Goal: Task Accomplishment & Management: Manage account settings

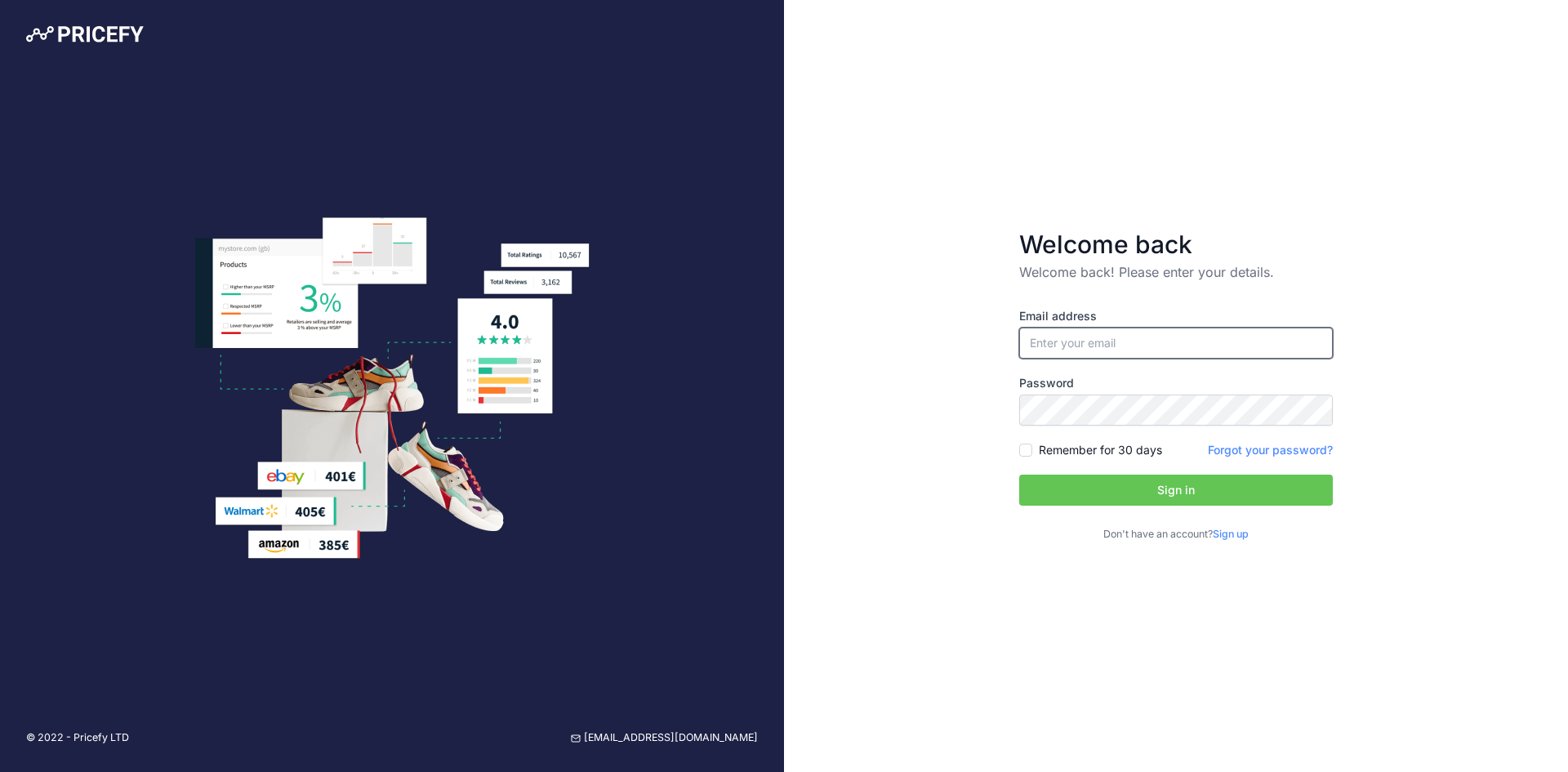
click at [1105, 341] on input "email" at bounding box center [1176, 343] width 314 height 31
type input "[EMAIL_ADDRESS][DOMAIN_NAME]"
click at [1112, 463] on div "Email address agirard@groupeeleganza.ca Password Remember for 30 days Sign up" at bounding box center [1176, 425] width 314 height 235
click at [1108, 453] on label "Remember for 30 days" at bounding box center [1100, 450] width 123 height 16
click at [1033, 453] on input "Remember for 30 days" at bounding box center [1026, 450] width 13 height 13
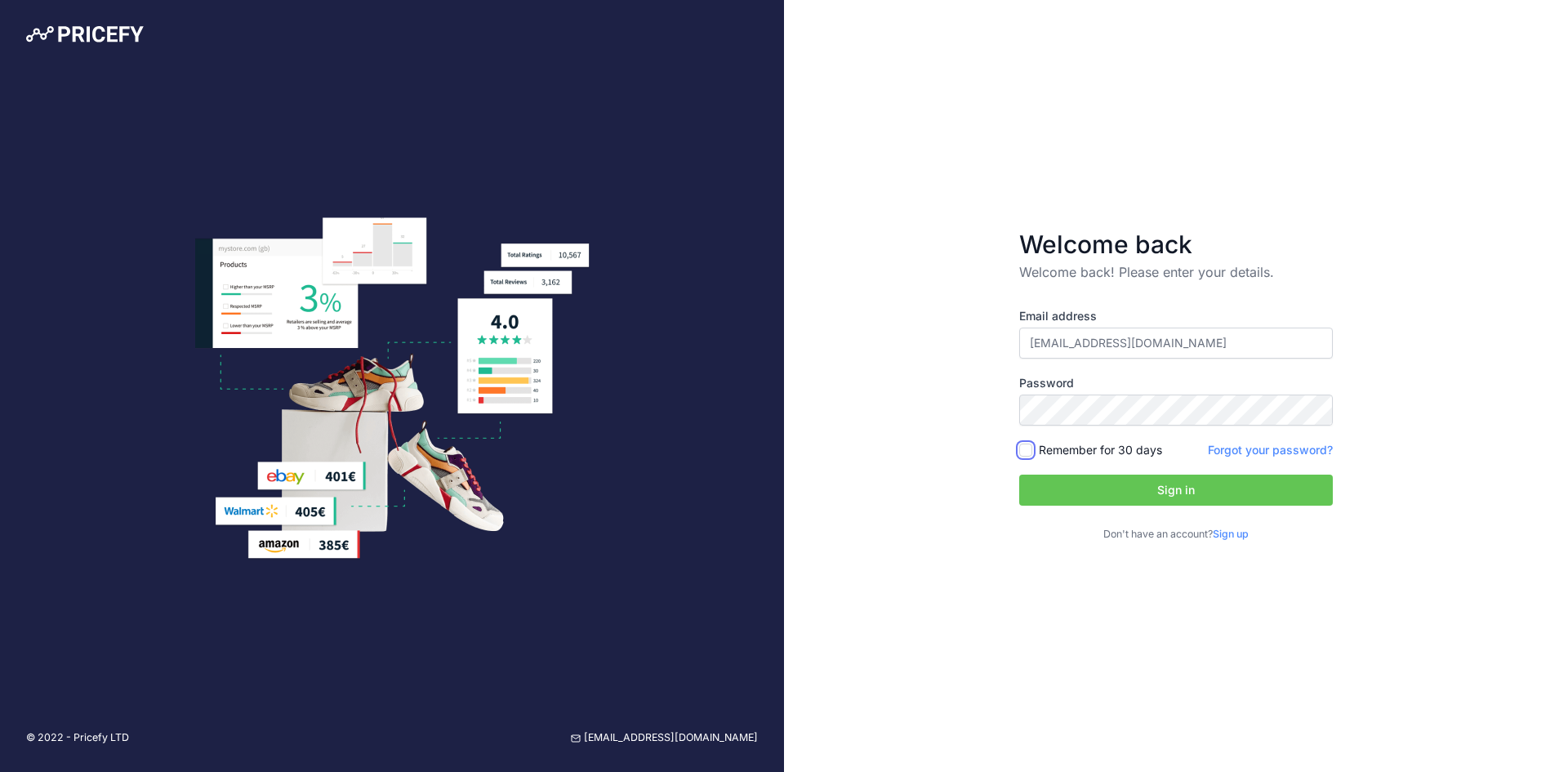
checkbox input "true"
click at [1091, 487] on button "Sign in" at bounding box center [1176, 490] width 314 height 31
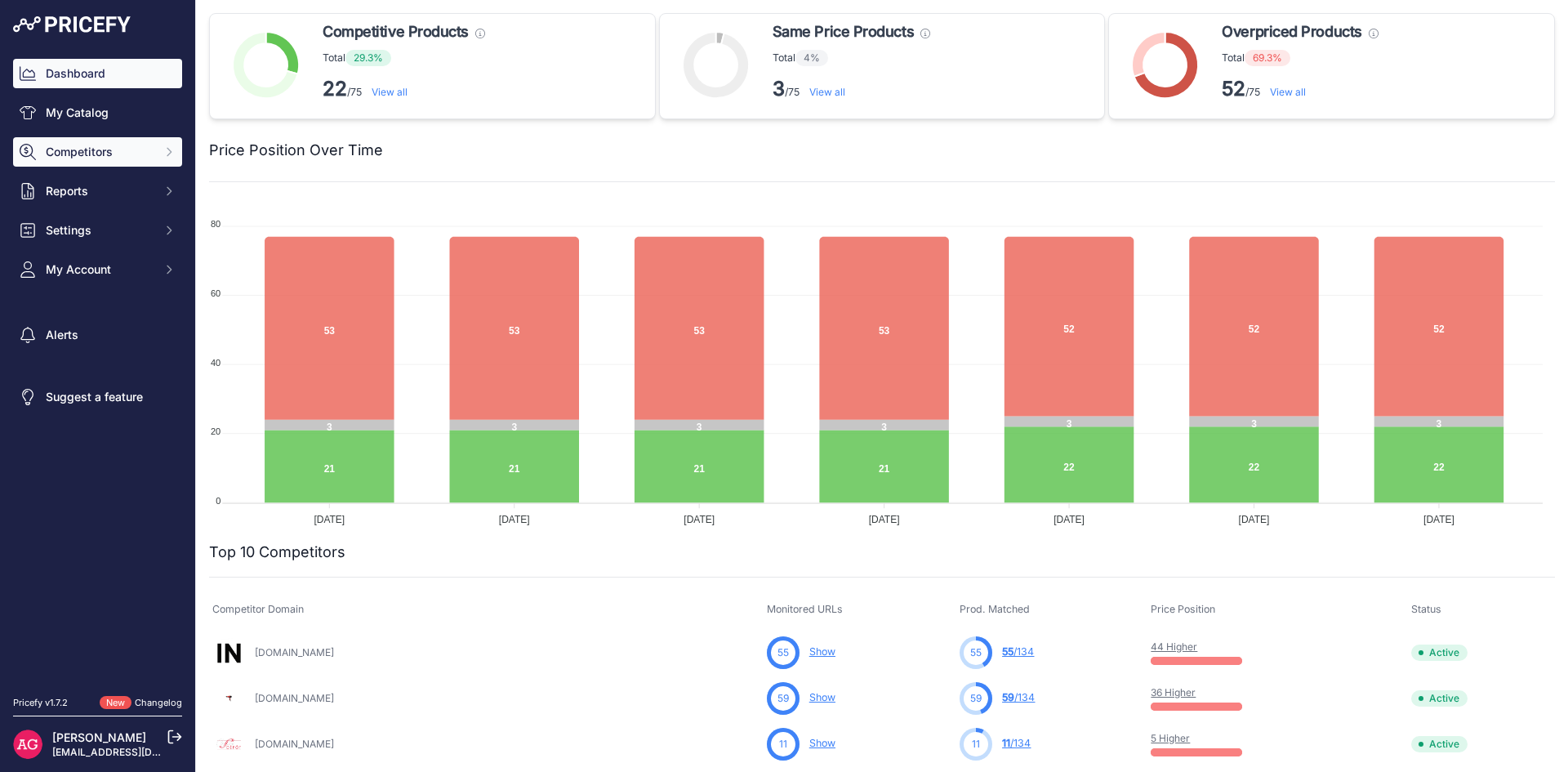
click at [105, 157] on span "Competitors" at bounding box center [99, 152] width 107 height 16
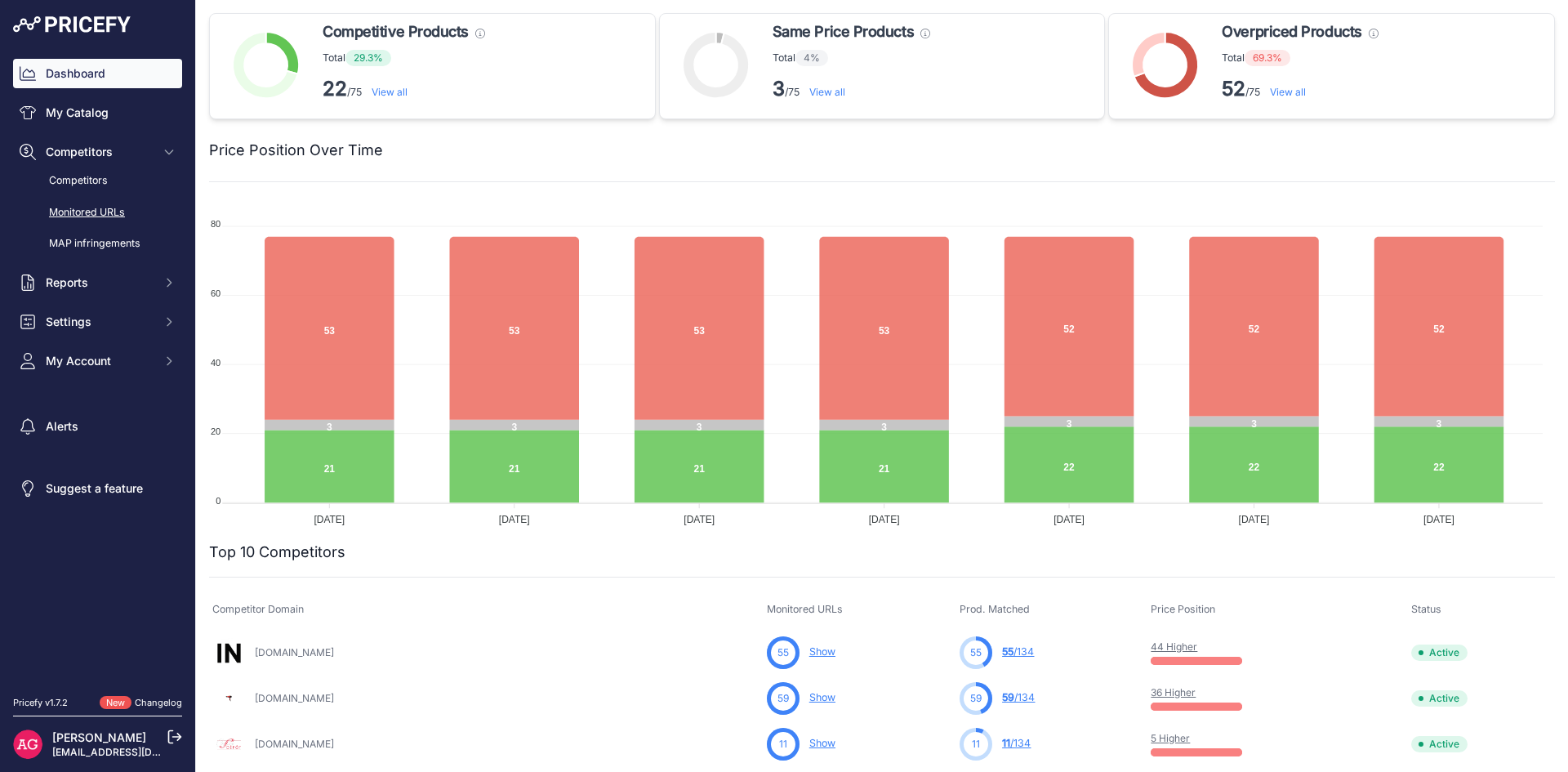
click at [107, 203] on link "Monitored URLs" at bounding box center [98, 213] width 169 height 29
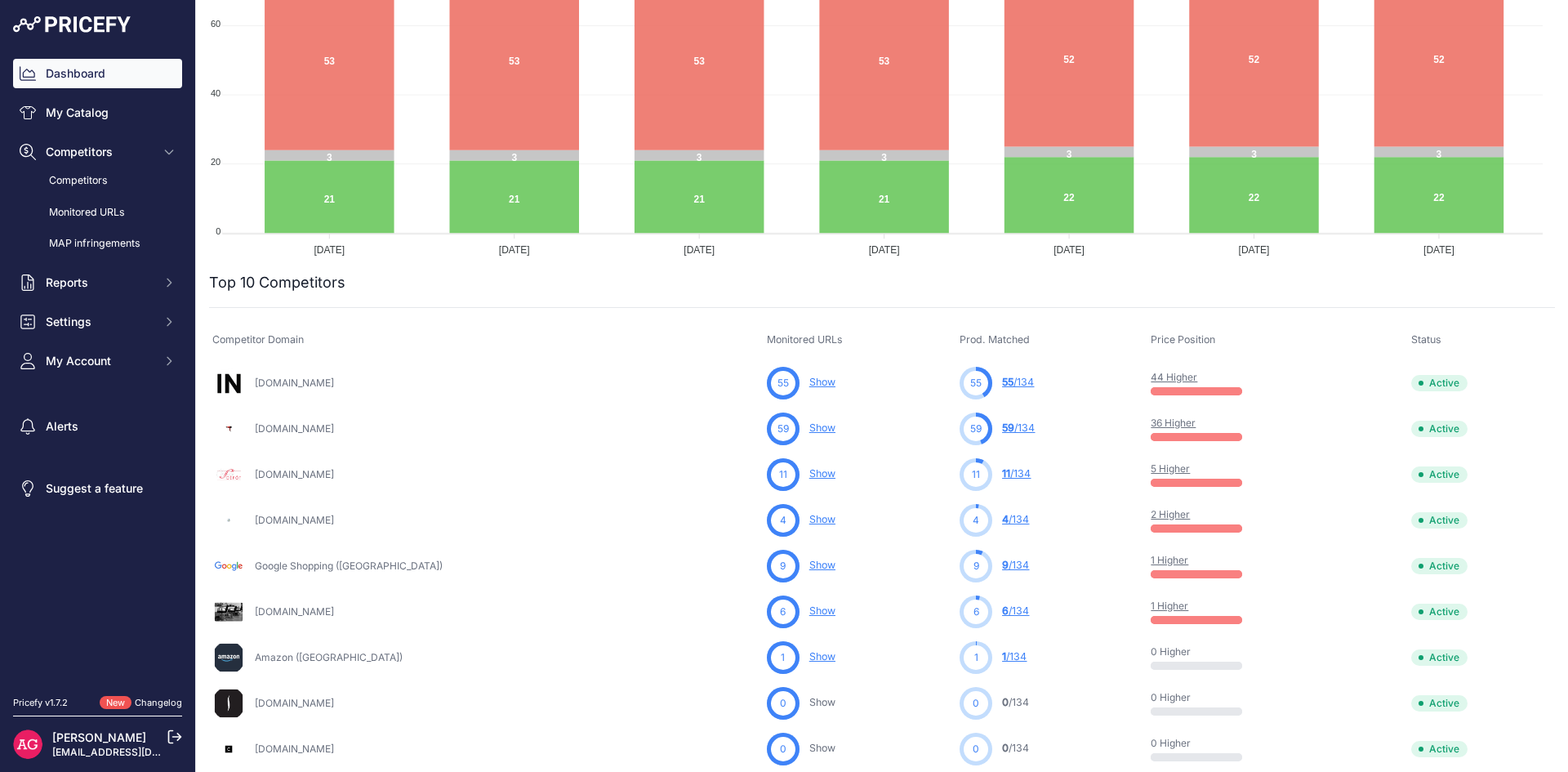
scroll to position [327, 0]
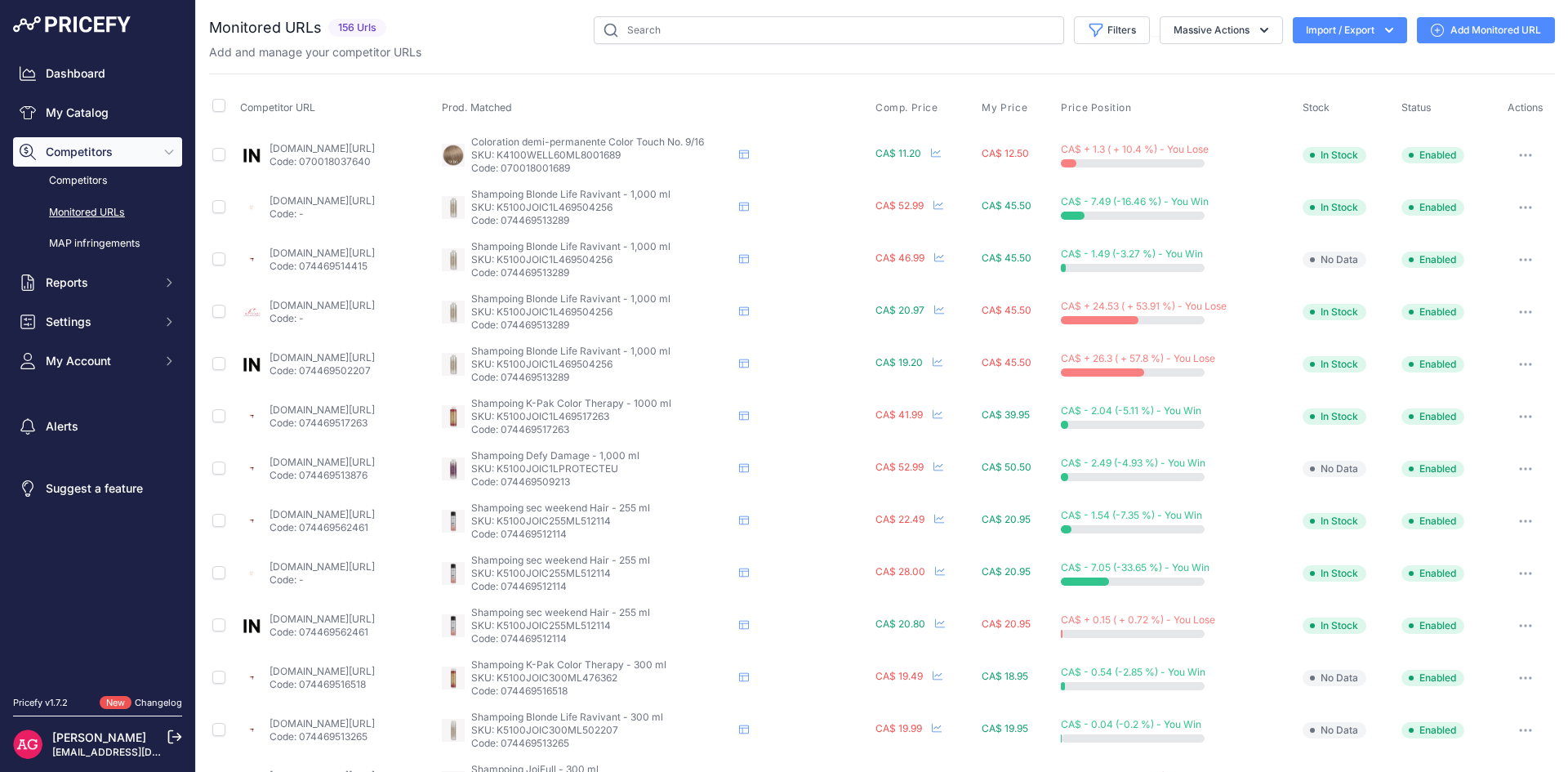
scroll to position [471, 0]
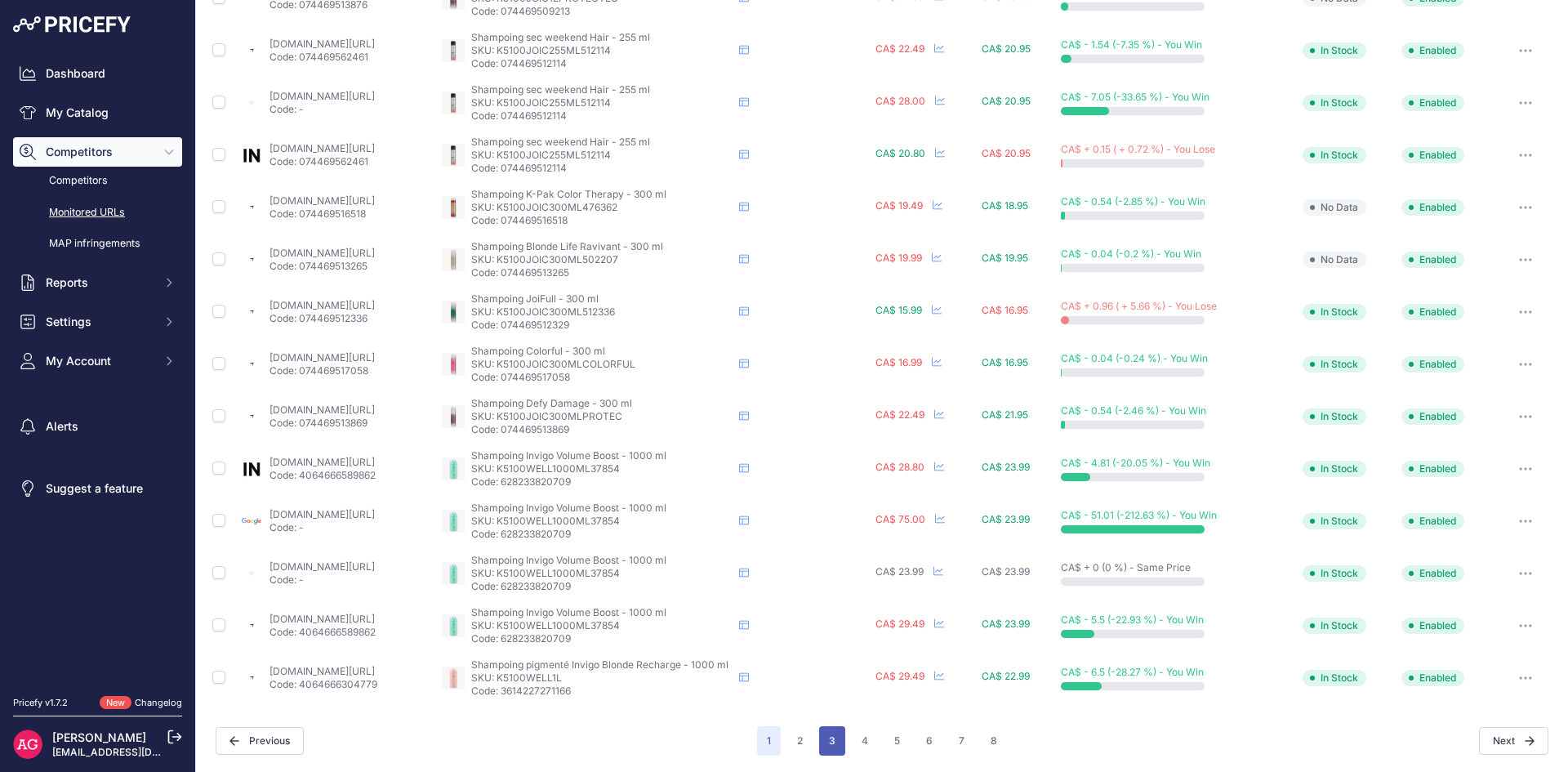
click at [828, 745] on button "3" at bounding box center [832, 741] width 26 height 30
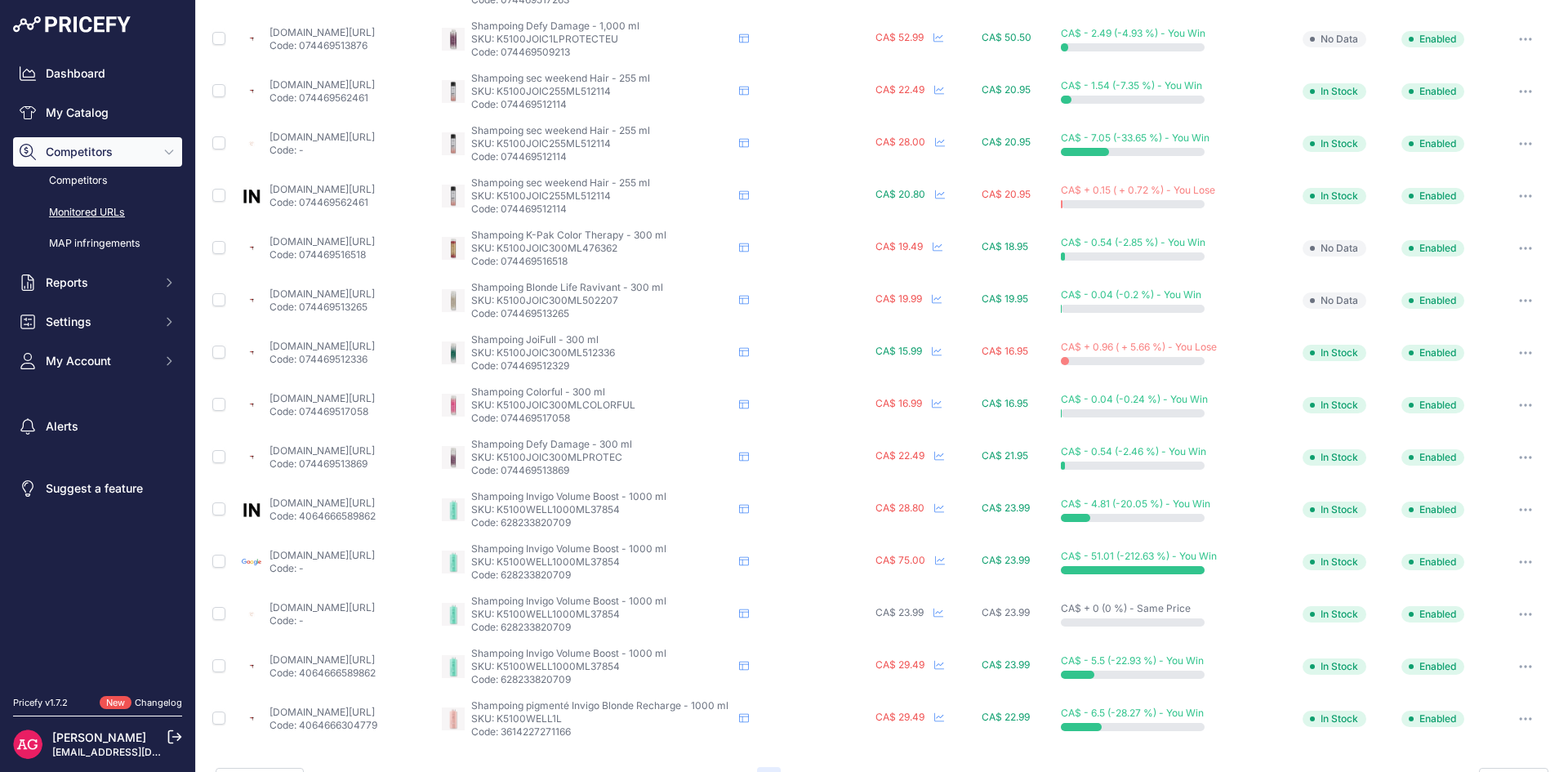
scroll to position [511, 0]
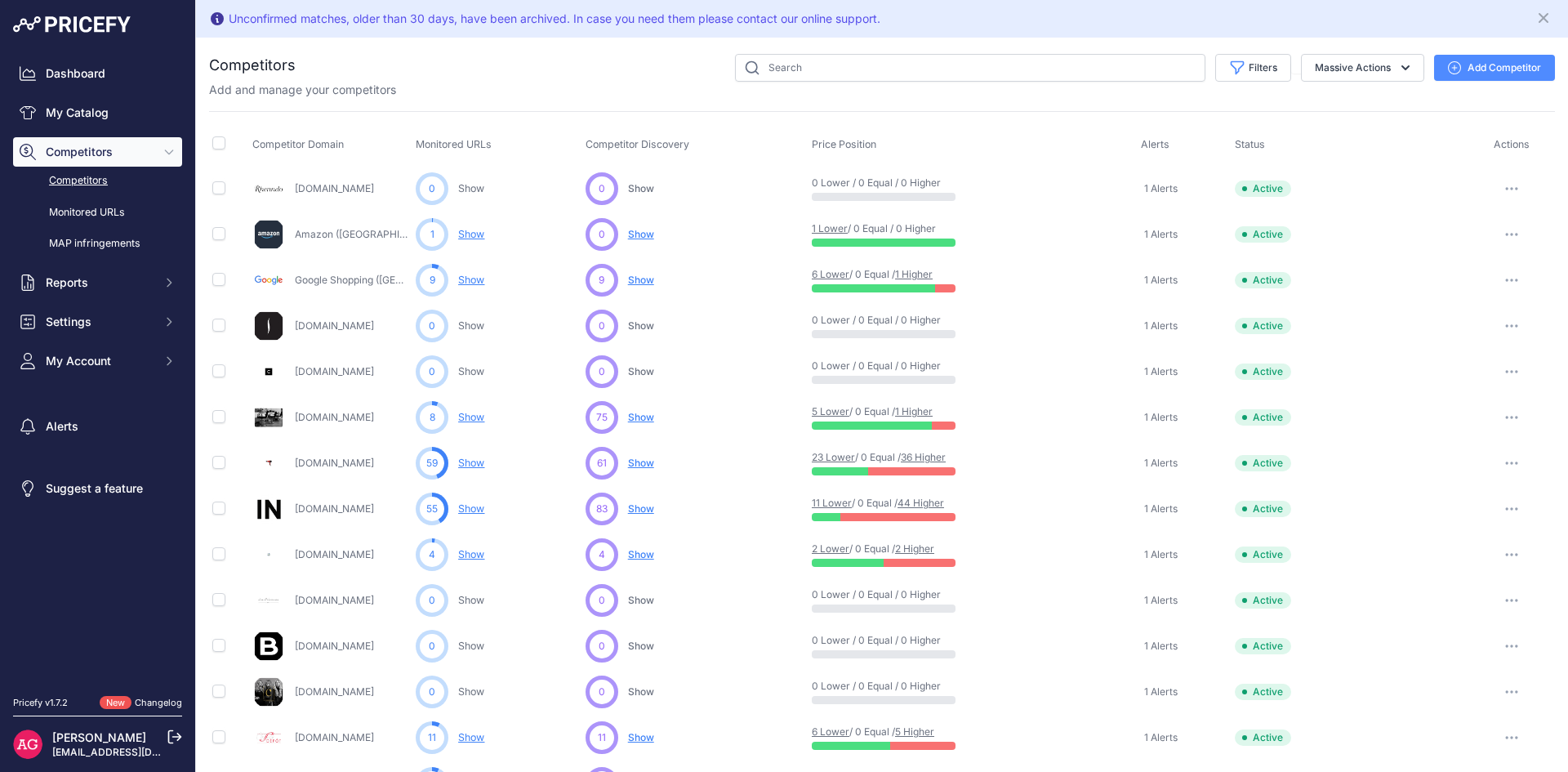
click at [643, 419] on span "Show" at bounding box center [641, 417] width 26 height 13
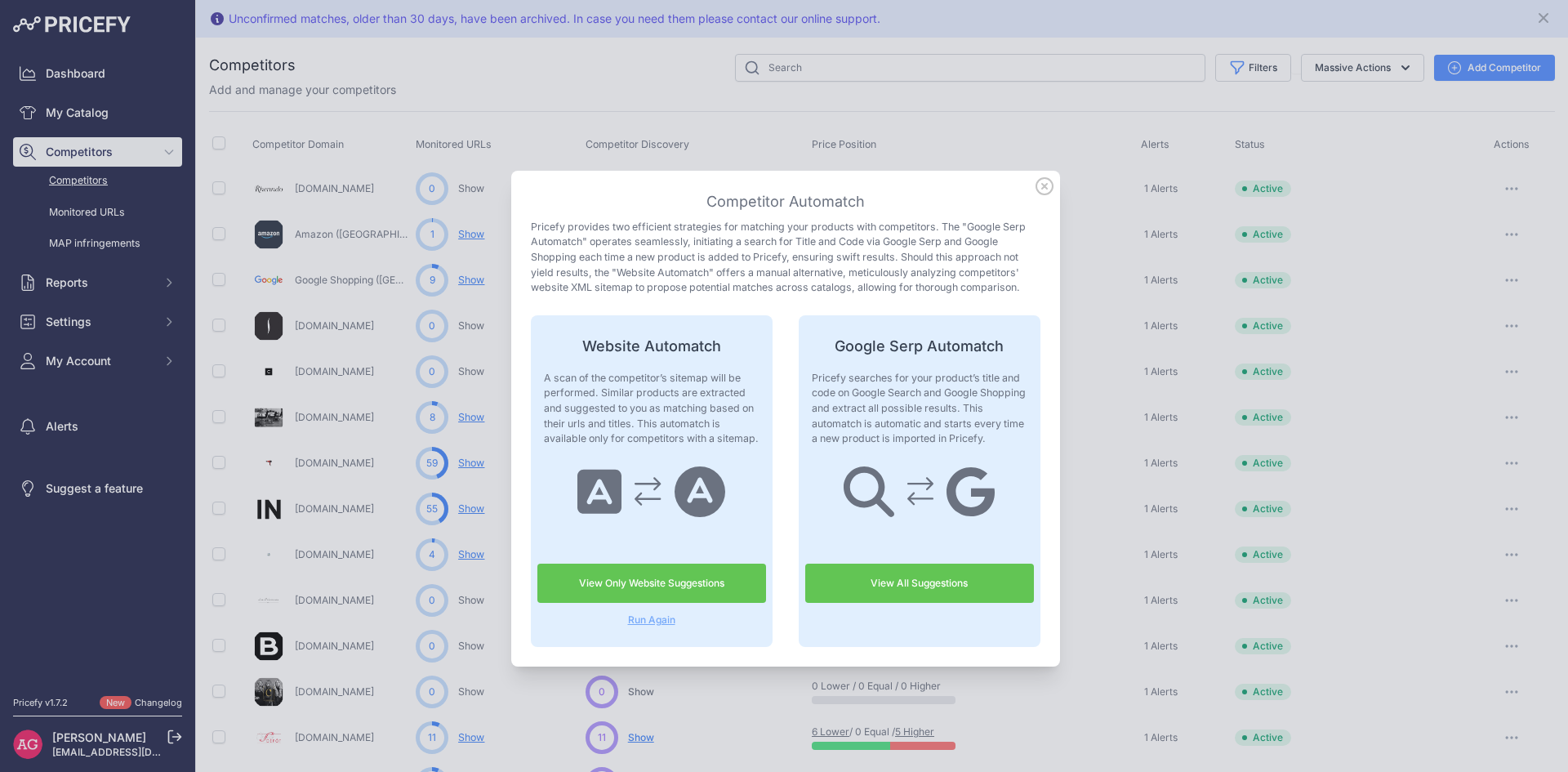
click at [668, 576] on link "View Only Website Suggestions" at bounding box center [651, 583] width 228 height 40
click at [1038, 186] on icon at bounding box center [1044, 186] width 16 height 16
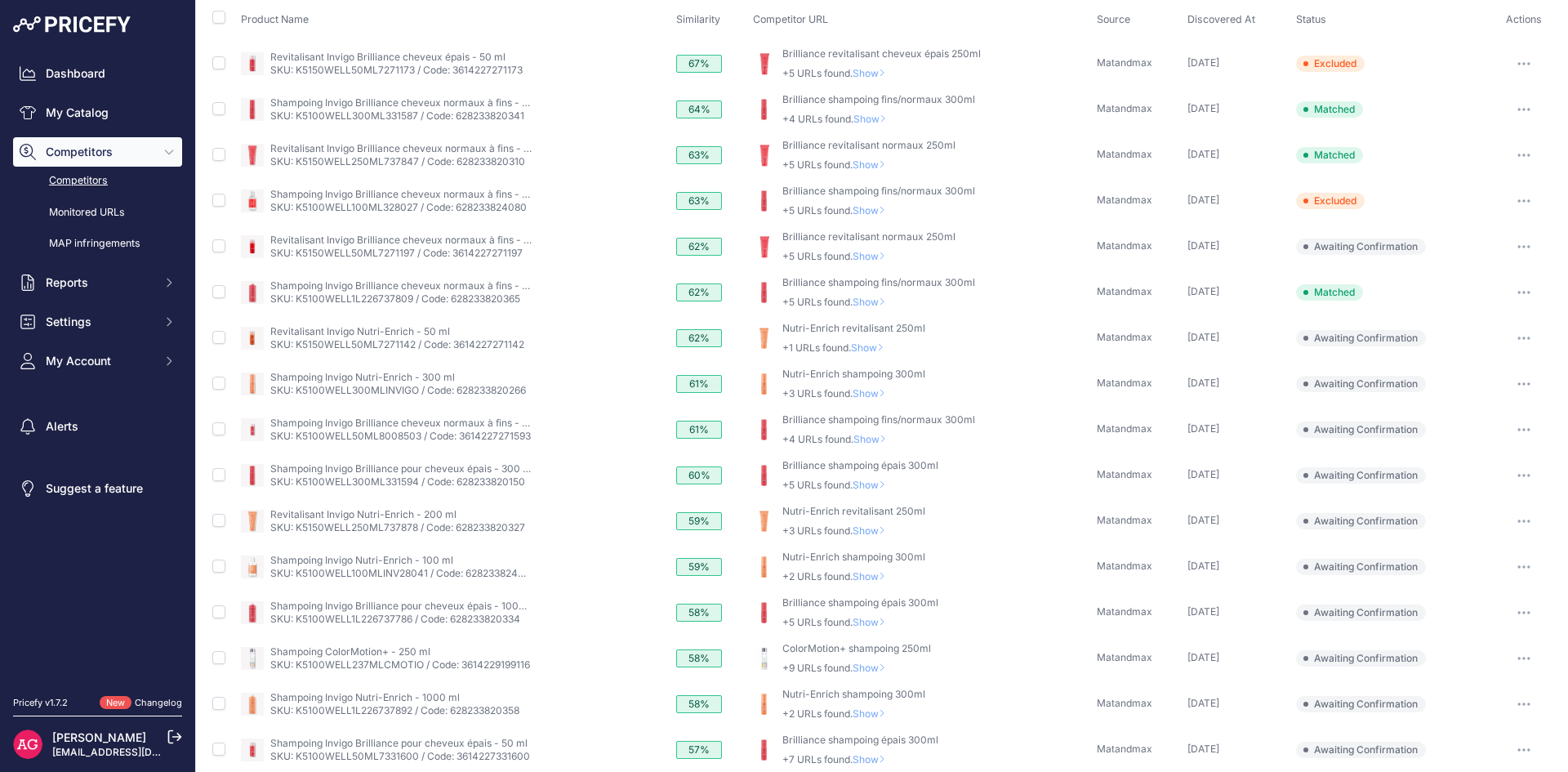
scroll to position [247, 0]
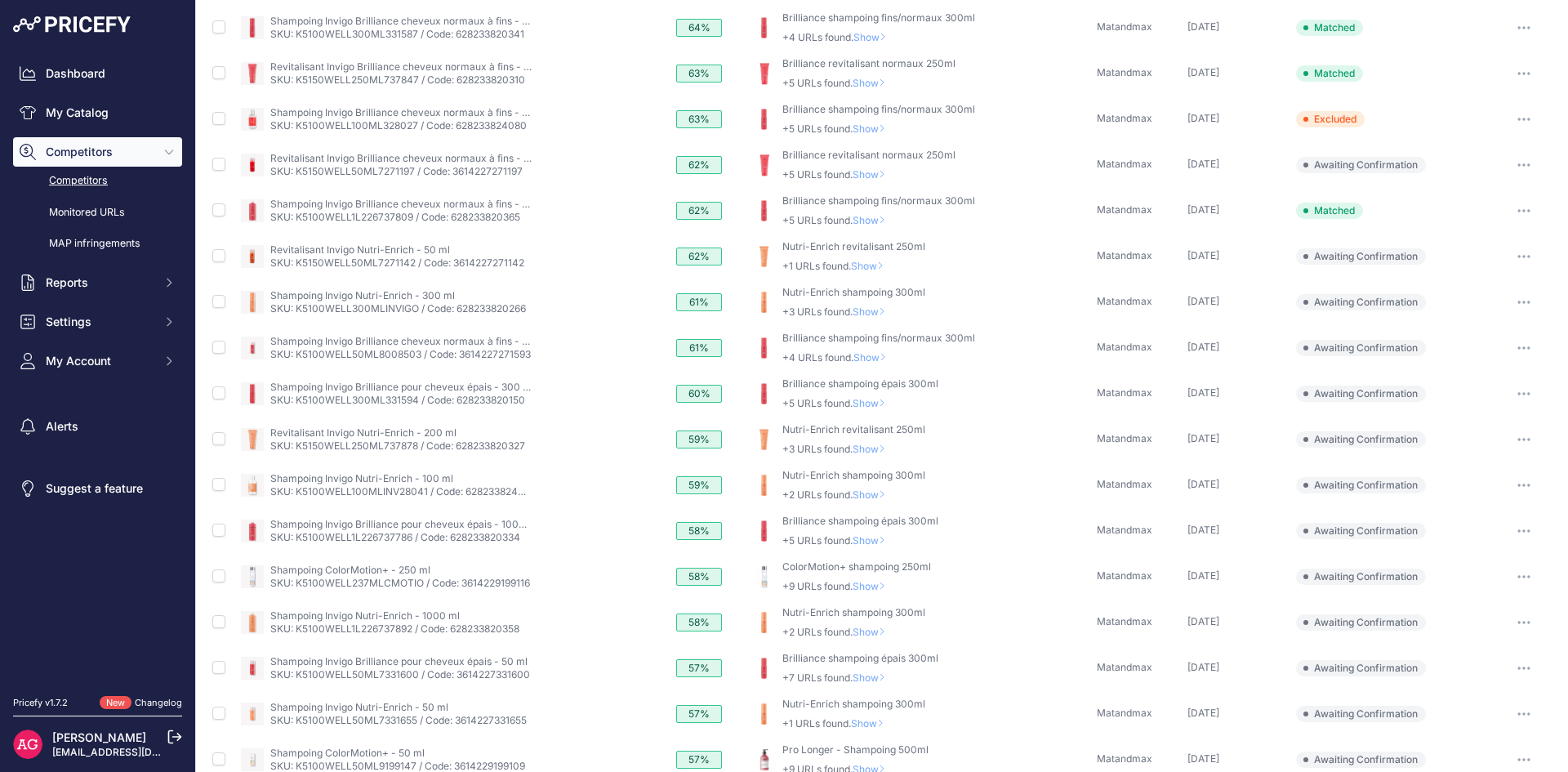
click at [876, 543] on span "Show" at bounding box center [873, 541] width 40 height 13
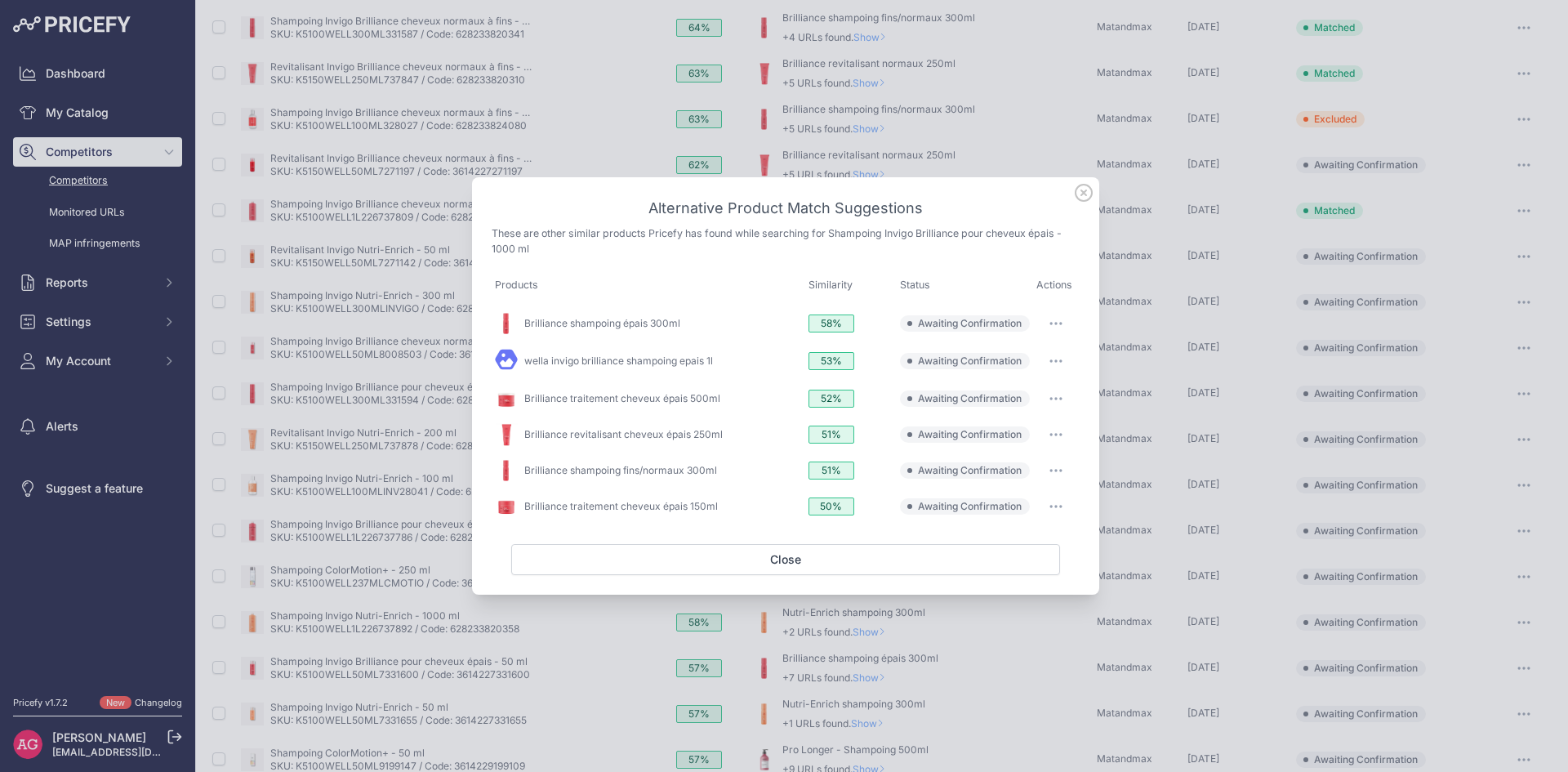
click at [1087, 197] on icon at bounding box center [1084, 193] width 18 height 18
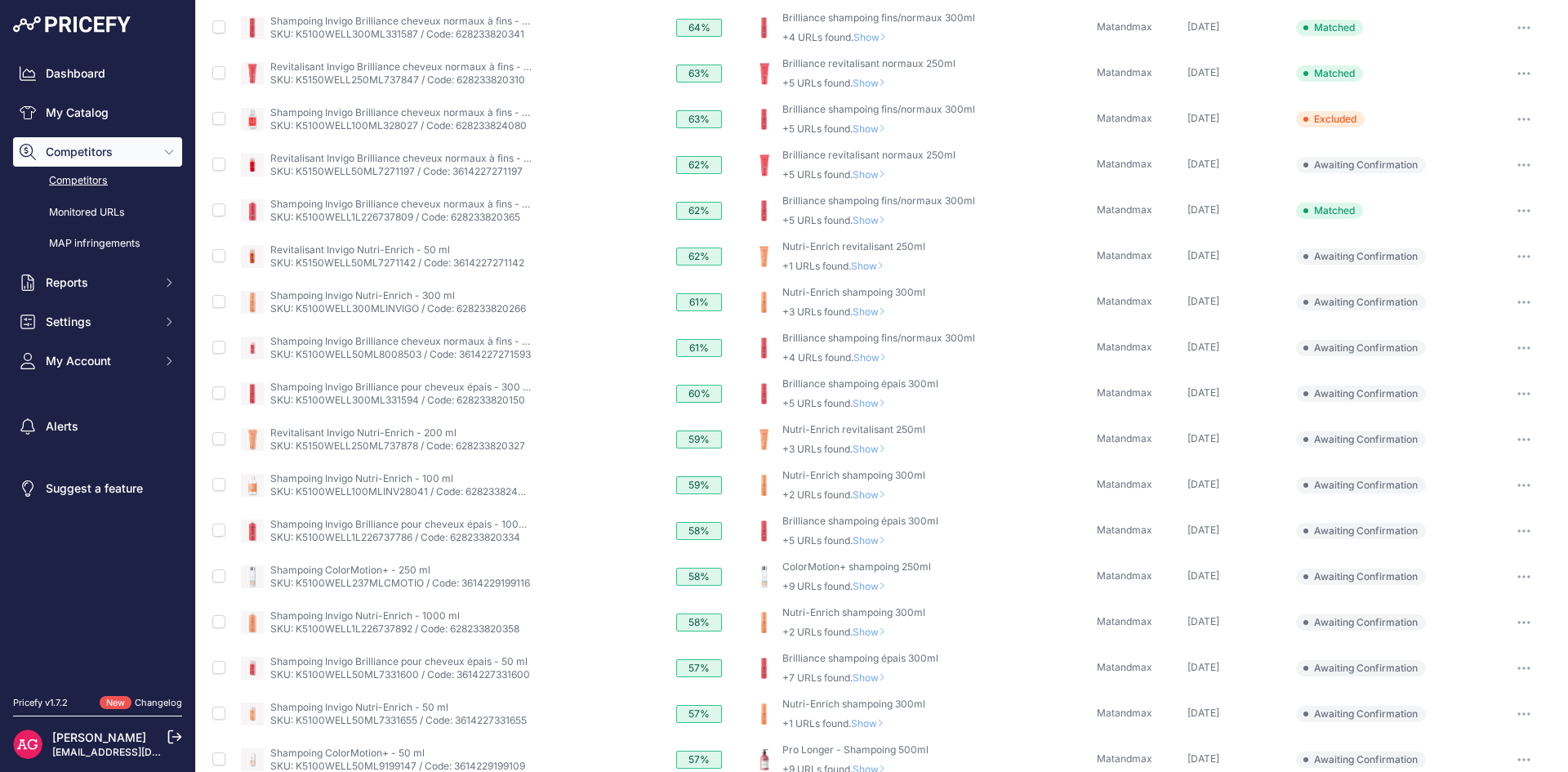
click at [872, 539] on span "Show" at bounding box center [873, 541] width 40 height 13
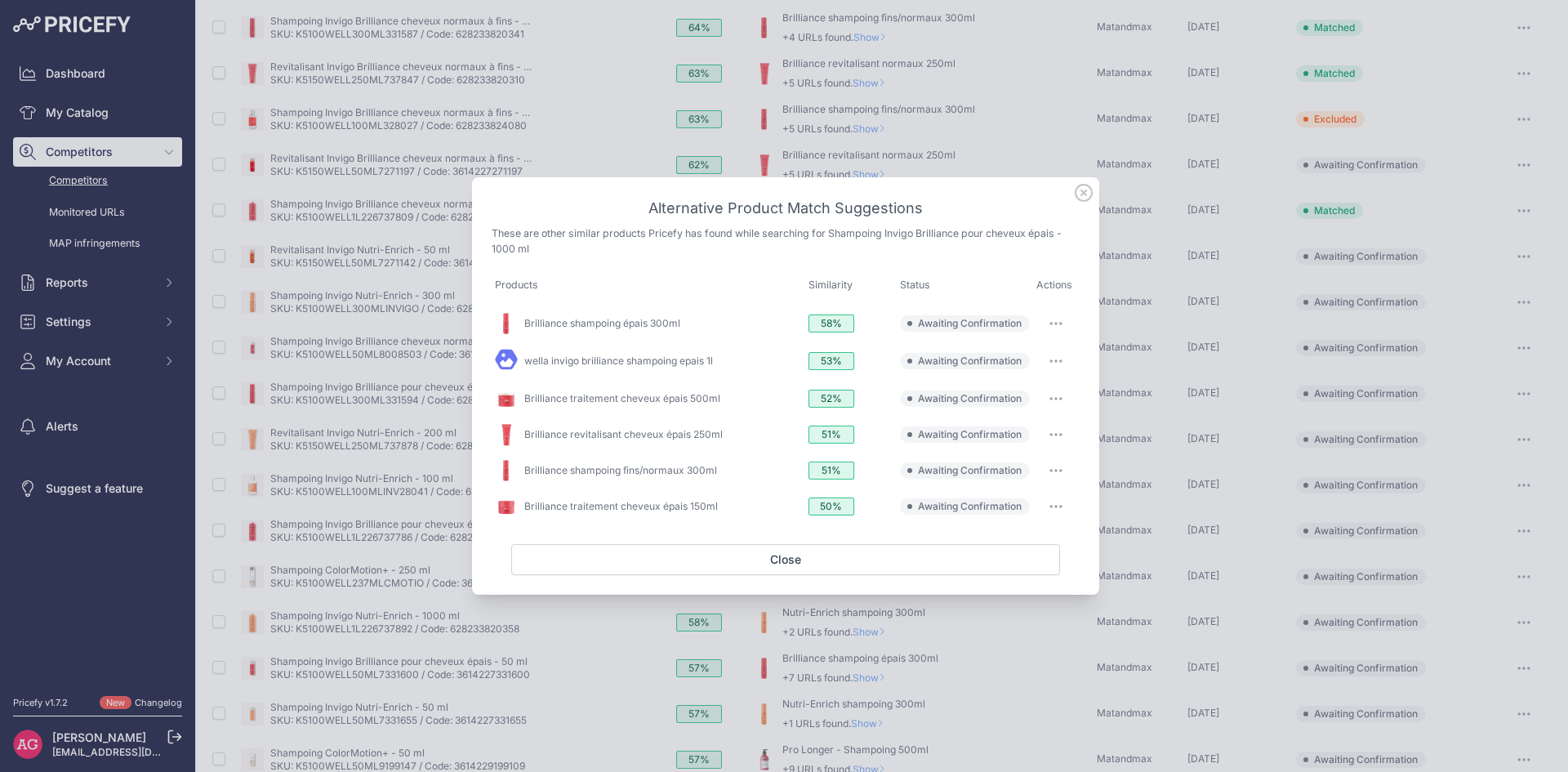
click at [1078, 192] on icon at bounding box center [1084, 193] width 18 height 18
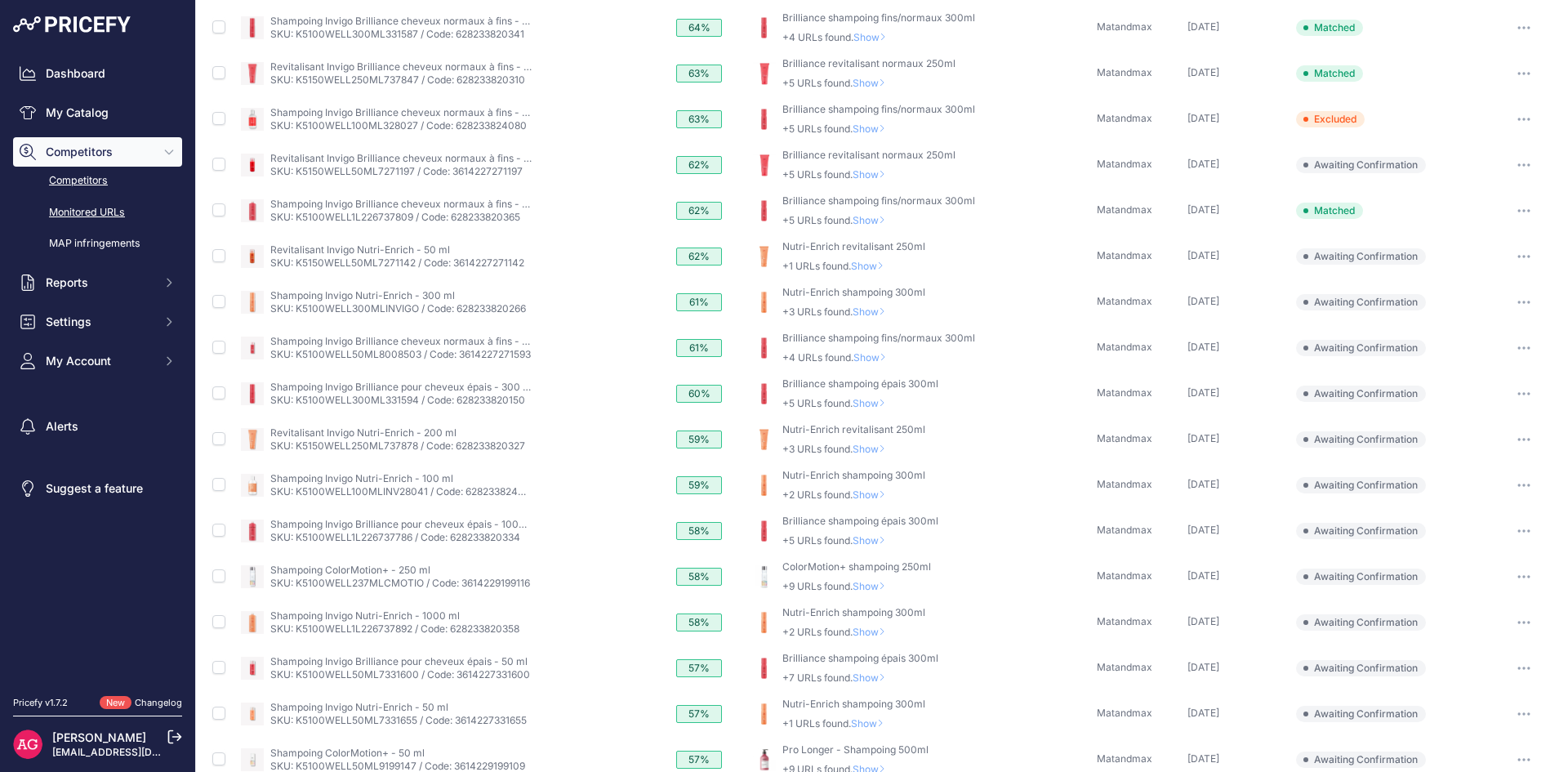
click at [91, 210] on link "Monitored URLs" at bounding box center [98, 213] width 169 height 29
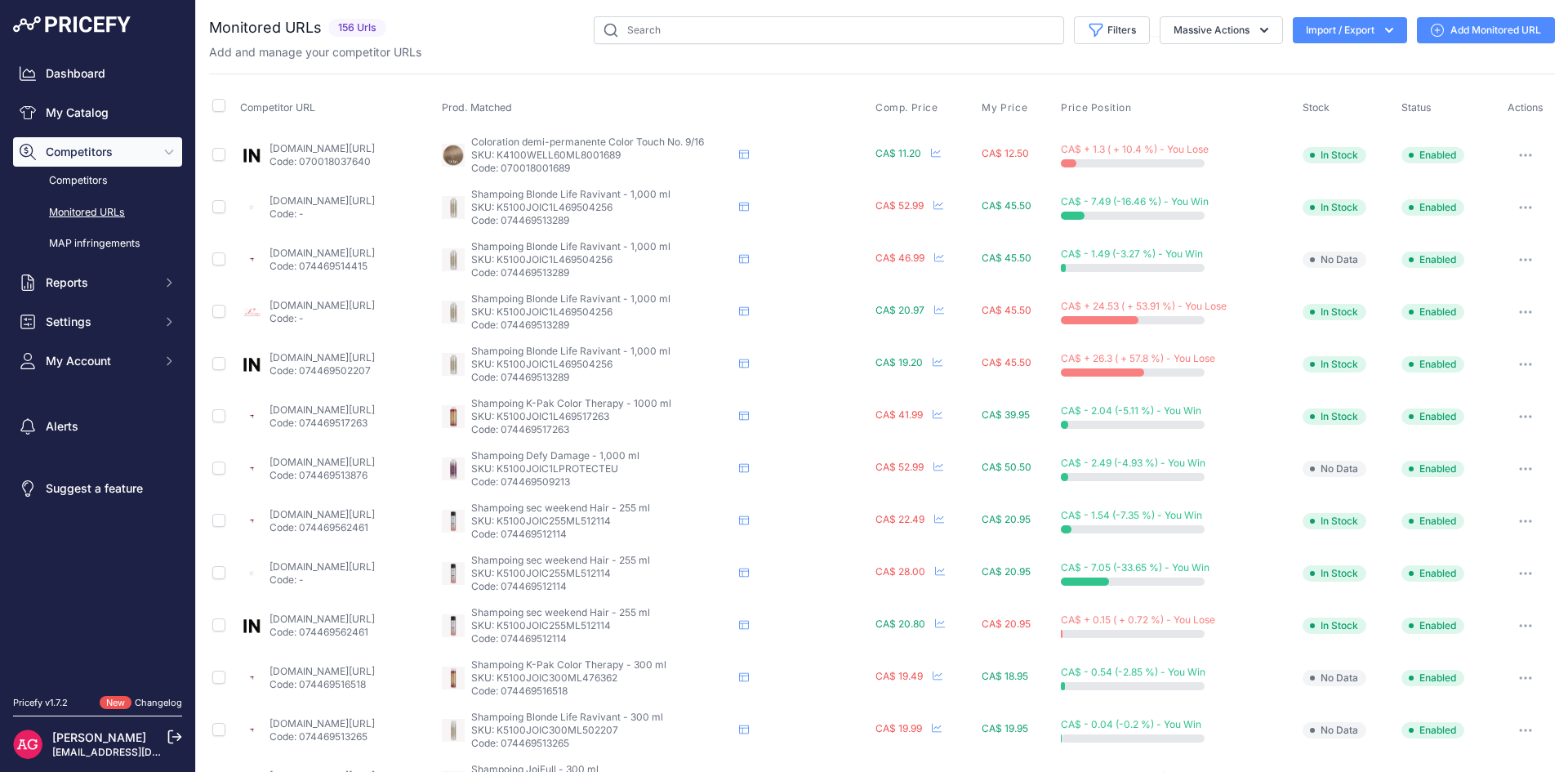
click at [1444, 44] on div "Add and manage your competitor URLs" at bounding box center [882, 52] width 1346 height 16
click at [1447, 31] on link "Add Monitored URL" at bounding box center [1485, 30] width 138 height 26
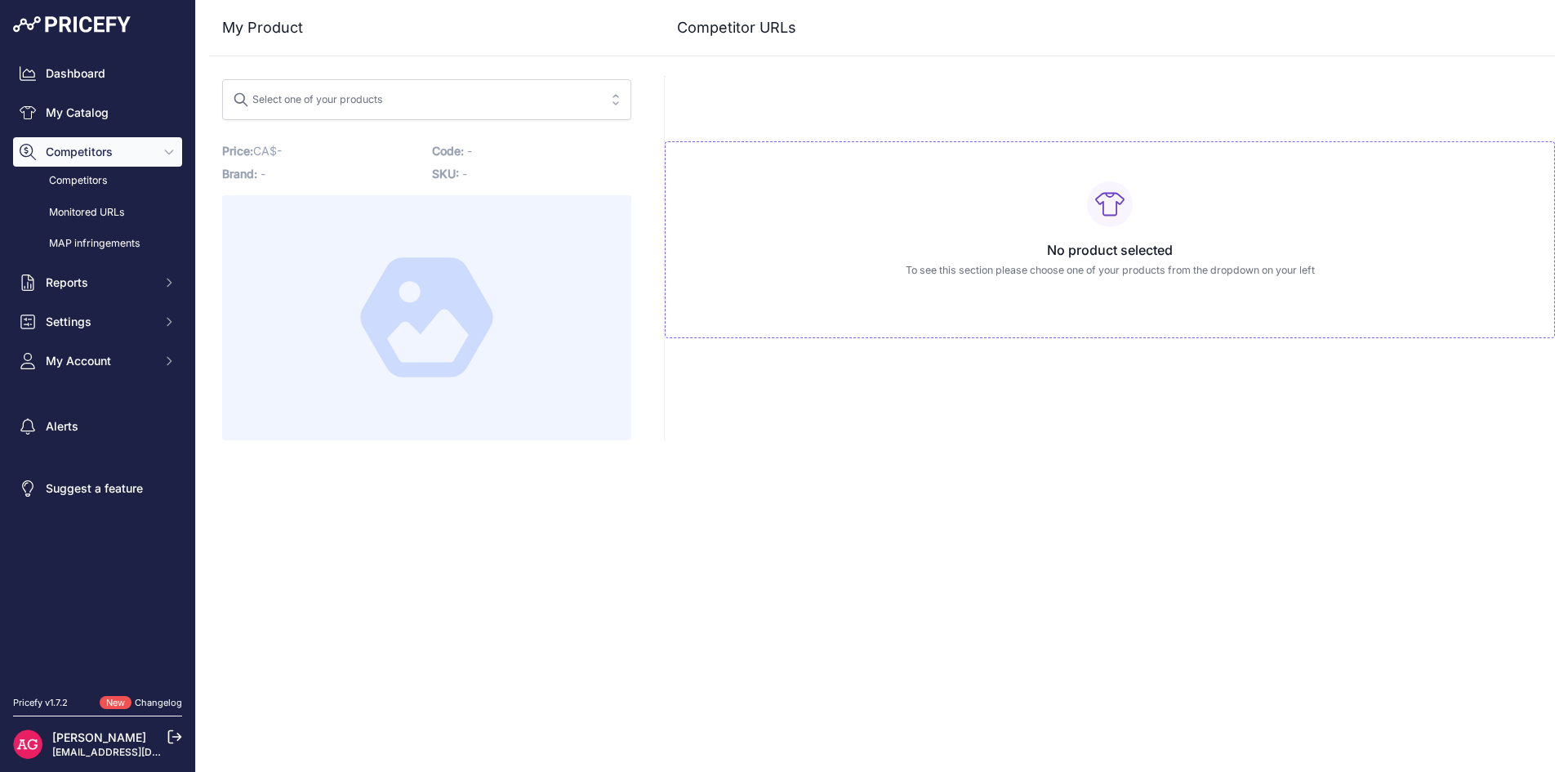
click at [601, 109] on button "Select one of your products" at bounding box center [426, 99] width 409 height 40
type input "j"
type input "s"
click at [493, 38] on h3 "My Product" at bounding box center [426, 27] width 409 height 22
click at [489, 100] on span "Select one of your products" at bounding box center [416, 99] width 365 height 26
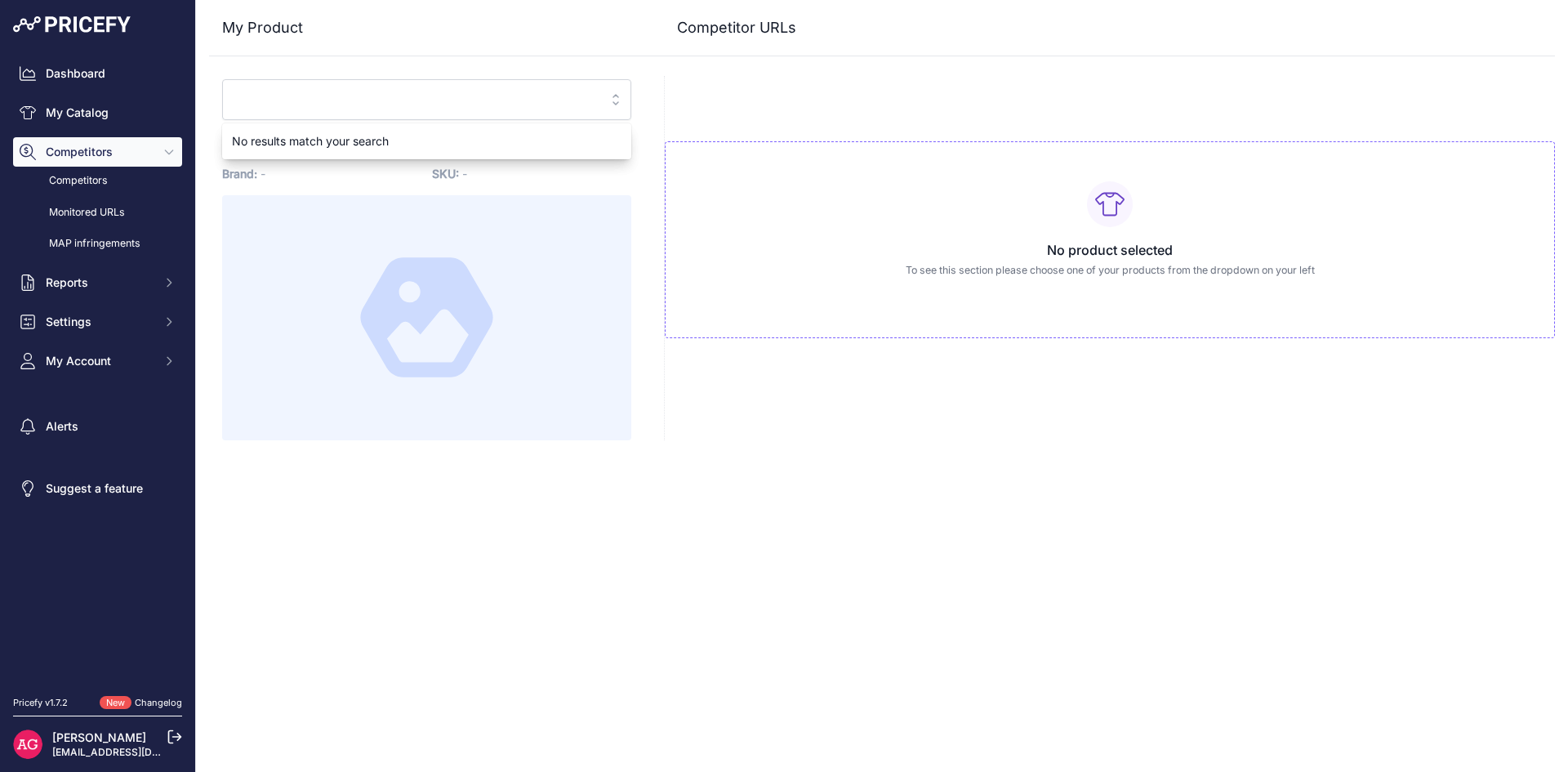
click at [484, 100] on input "search" at bounding box center [416, 99] width 365 height 26
click at [455, 138] on div "No results match your search" at bounding box center [426, 141] width 409 height 30
click at [380, 140] on div "No results match your search" at bounding box center [426, 141] width 409 height 30
click at [442, 95] on input "search" at bounding box center [416, 99] width 365 height 26
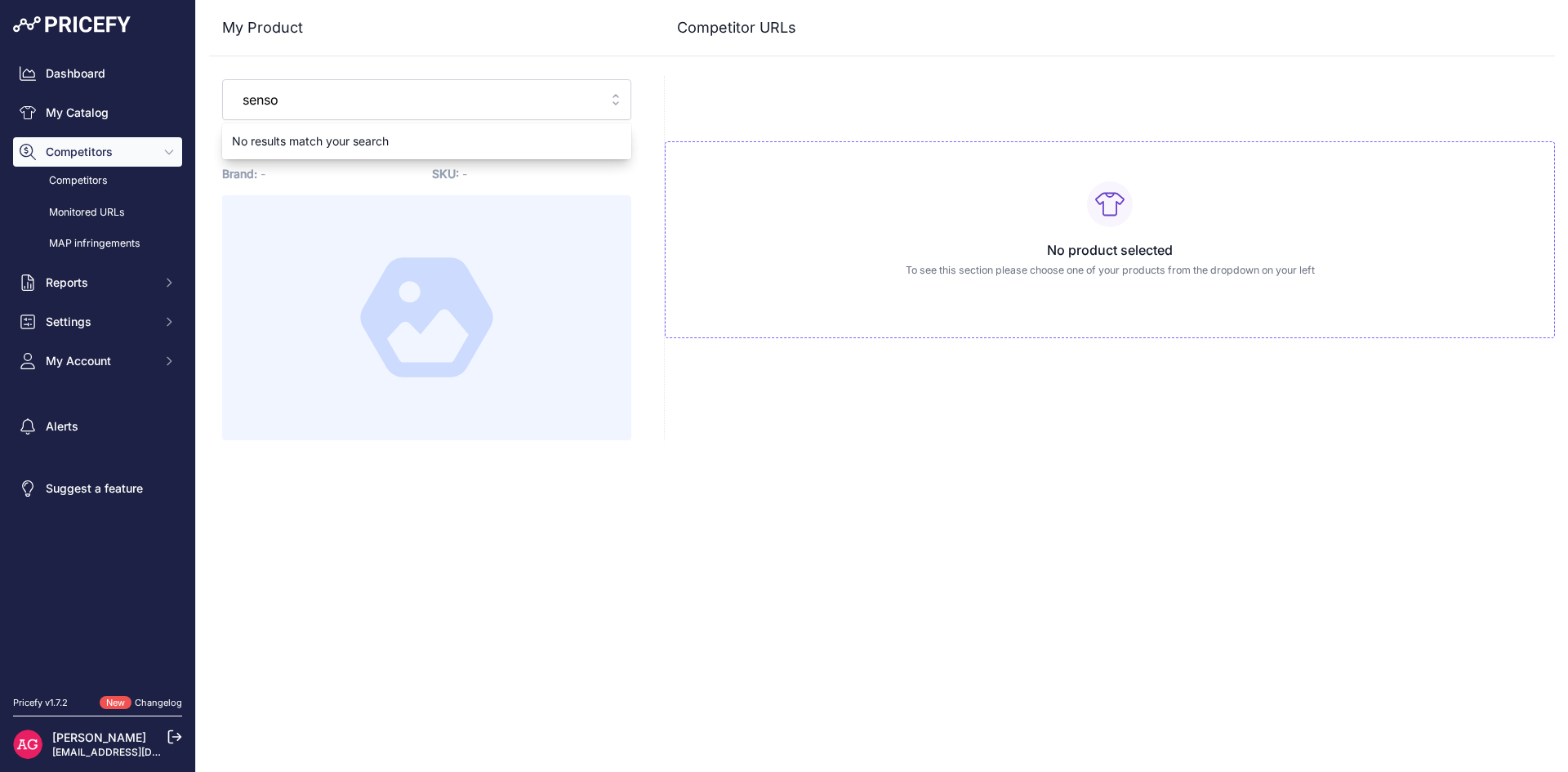
type input "senso"
click at [811, 460] on div "Close My Product Competitor URLs" at bounding box center [882, 386] width 1372 height 772
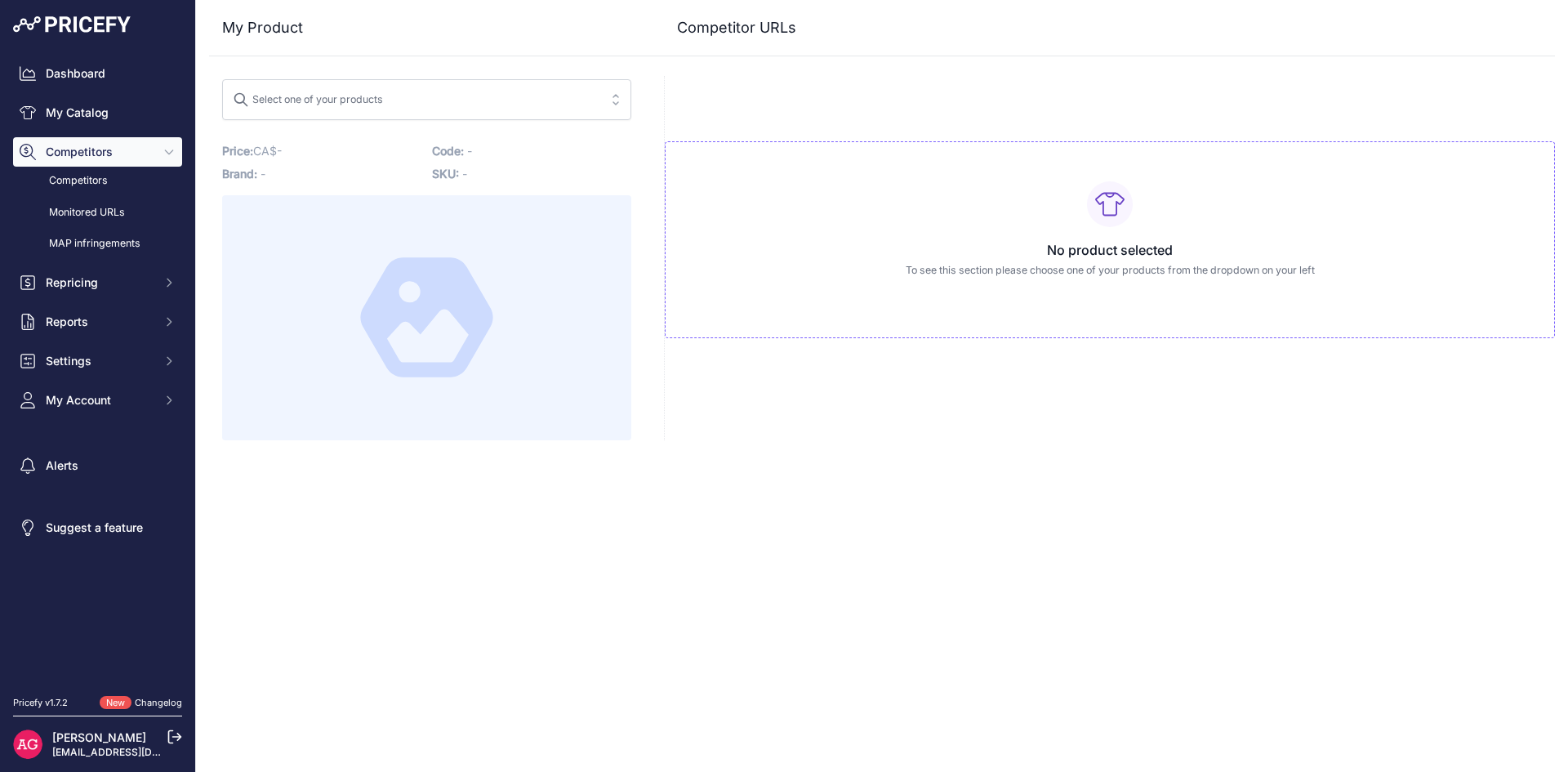
click at [540, 85] on button "Select one of your products" at bounding box center [426, 99] width 409 height 40
type input "s"
click at [397, 99] on span "Select one of your products" at bounding box center [416, 99] width 365 height 26
type input "senso"
click at [581, 103] on input "senso" at bounding box center [416, 99] width 365 height 26
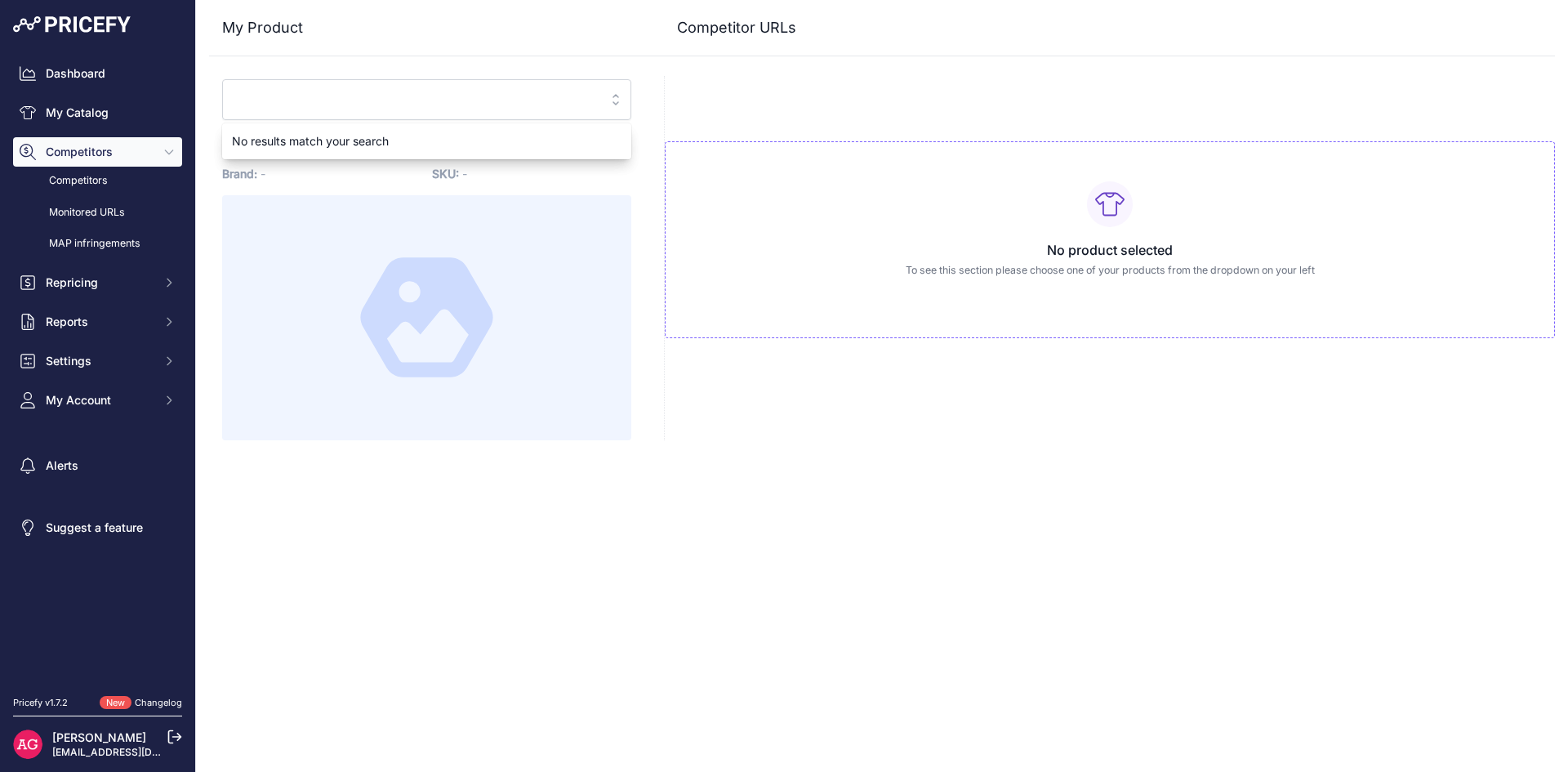
click at [605, 518] on div "Close My Product Competitor URLs" at bounding box center [882, 386] width 1372 height 772
click at [486, 104] on span "Select one of your products" at bounding box center [416, 99] width 365 height 26
type input "senso"
click at [823, 591] on div "Close My Product Competitor URLs" at bounding box center [882, 386] width 1372 height 772
click at [169, 738] on icon at bounding box center [175, 738] width 13 height 13
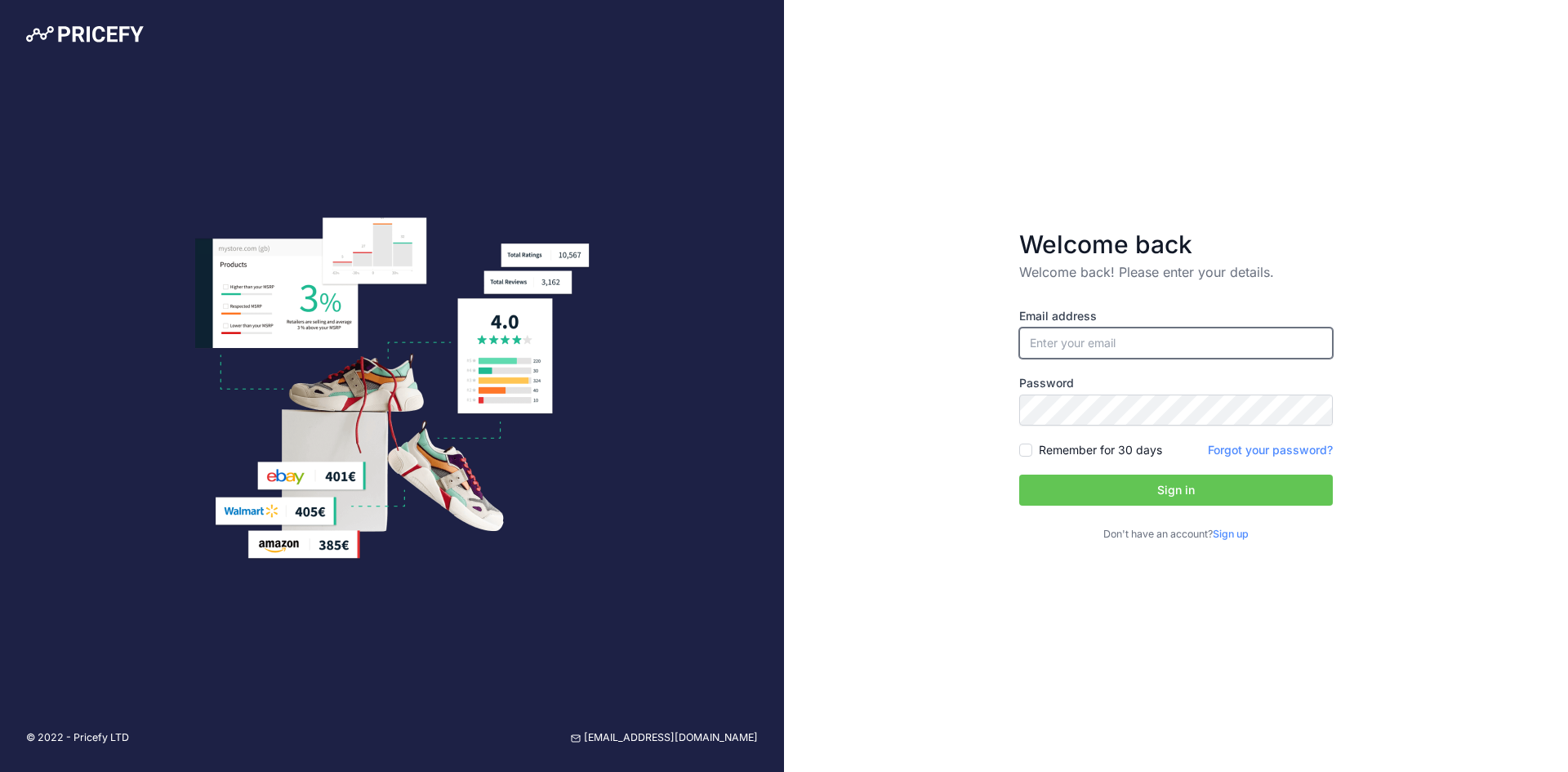
click at [1241, 337] on input "email" at bounding box center [1176, 343] width 314 height 31
click at [1249, 324] on label "Email address" at bounding box center [1176, 316] width 314 height 16
click at [1133, 344] on input "email" at bounding box center [1176, 343] width 314 height 31
type input "[EMAIL_ADDRESS][DOMAIN_NAME]"
click at [1207, 492] on button "Sign in" at bounding box center [1176, 490] width 314 height 31
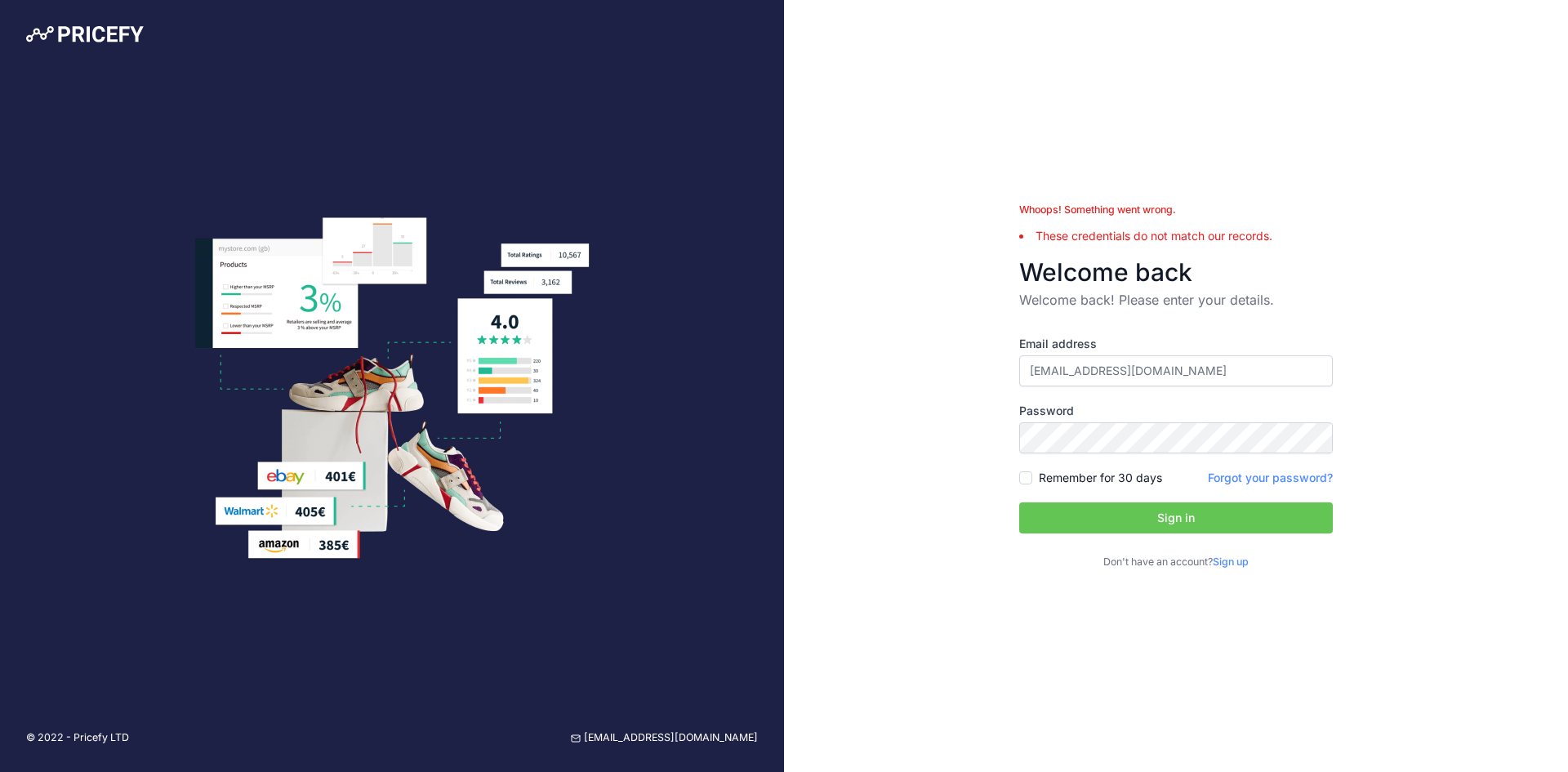
click at [1198, 525] on button "Sign in" at bounding box center [1176, 517] width 314 height 31
click at [1275, 517] on button "Sign in" at bounding box center [1176, 517] width 314 height 31
click at [1237, 519] on button "Sign in" at bounding box center [1176, 517] width 314 height 31
click at [1193, 510] on button "Sign in" at bounding box center [1176, 517] width 314 height 31
click at [1019, 502] on button "Sign in" at bounding box center [1176, 517] width 314 height 31
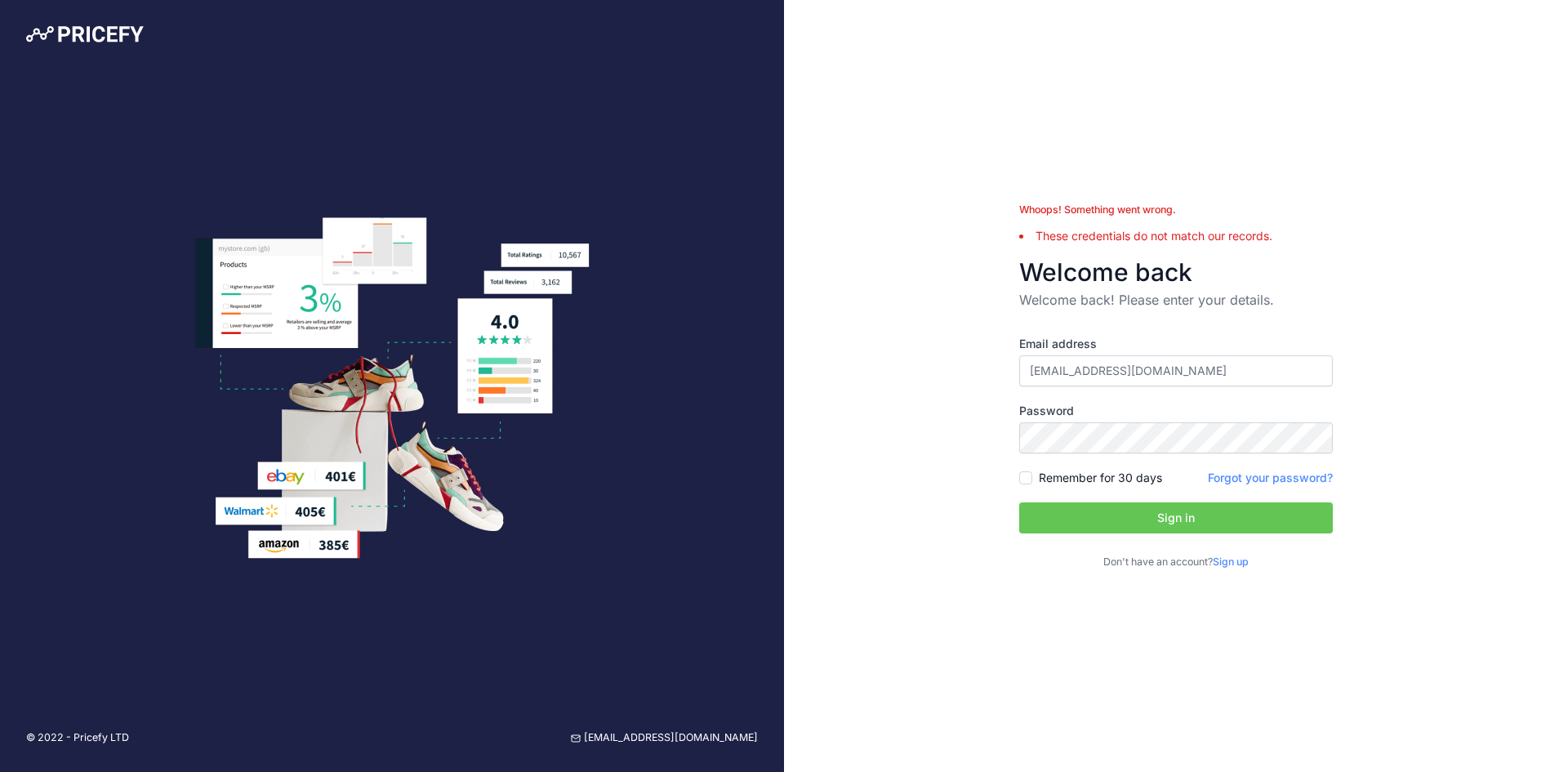
click at [1218, 516] on button "Sign in" at bounding box center [1176, 517] width 314 height 31
click at [1019, 502] on button "Sign in" at bounding box center [1176, 517] width 314 height 31
click at [1223, 509] on button "Sign in" at bounding box center [1176, 517] width 314 height 31
